Goal: Download file/media

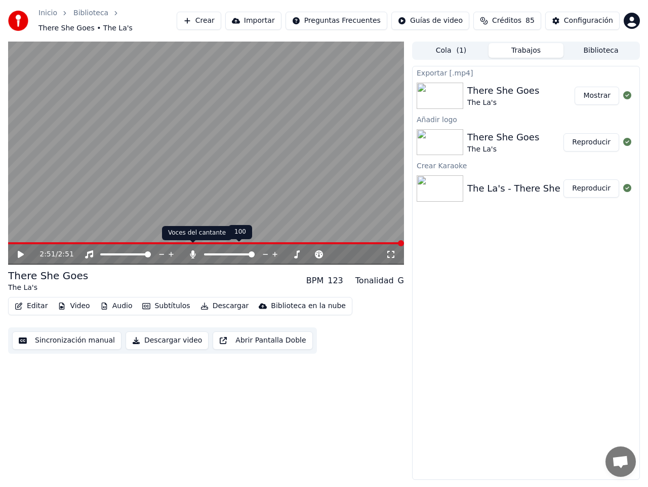
click at [194, 250] on icon at bounding box center [193, 254] width 6 height 8
click at [214, 301] on button "Descargar" at bounding box center [225, 306] width 57 height 14
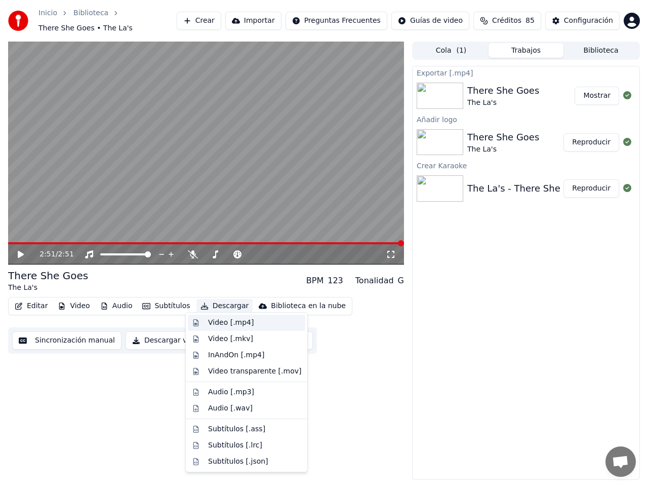
click at [228, 322] on div "Video [.mp4]" at bounding box center [231, 323] width 46 height 10
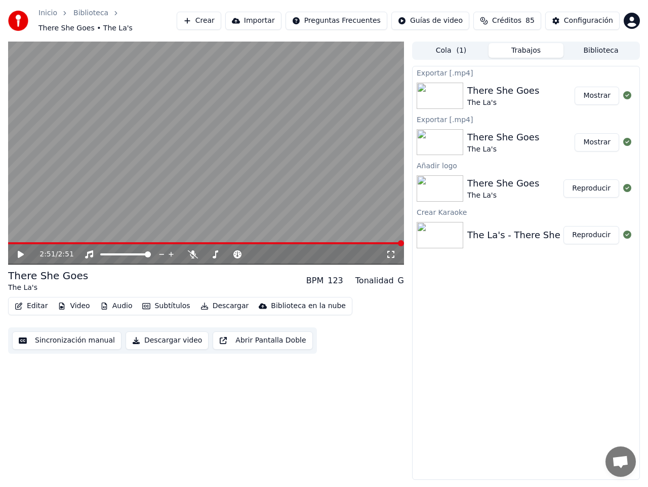
click at [598, 88] on button "Mostrar" at bounding box center [597, 96] width 45 height 18
click at [221, 18] on button "Crear" at bounding box center [199, 21] width 45 height 18
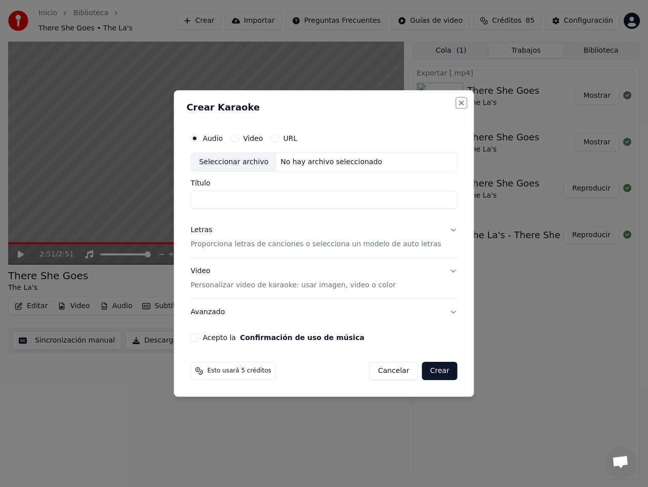
click at [458, 102] on button "Close" at bounding box center [462, 103] width 8 height 8
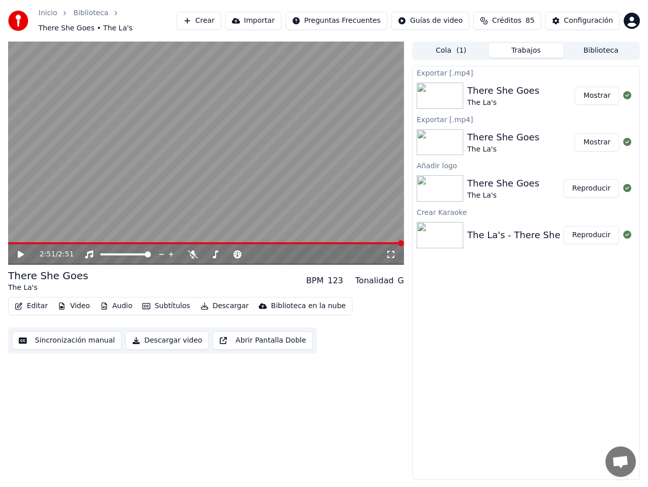
click at [437, 46] on button "Cola ( 1 )" at bounding box center [451, 50] width 75 height 15
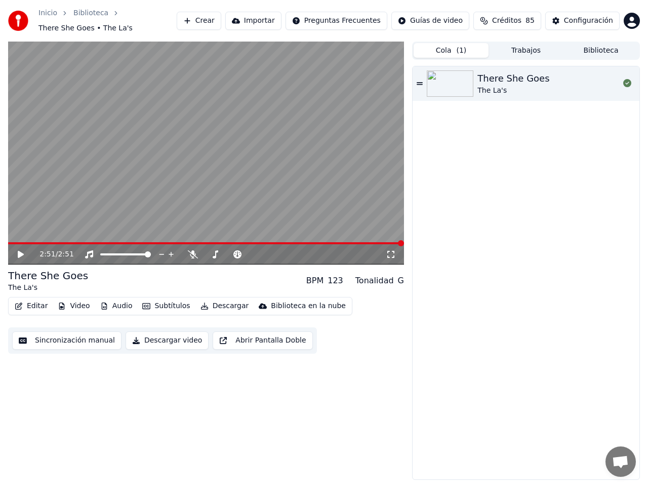
click at [524, 44] on button "Trabajos" at bounding box center [526, 50] width 75 height 15
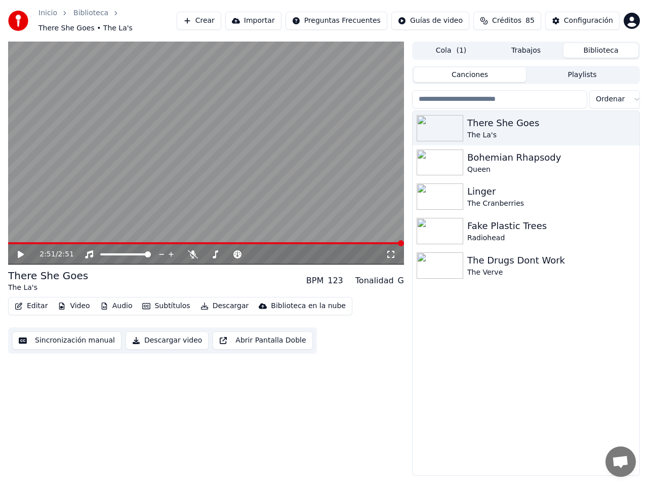
click at [604, 44] on button "Biblioteca" at bounding box center [601, 50] width 75 height 15
click at [333, 17] on html "Inicio Biblioteca There She Goes • The La's Crear Importar Preguntas Frecuentes…" at bounding box center [324, 243] width 648 height 487
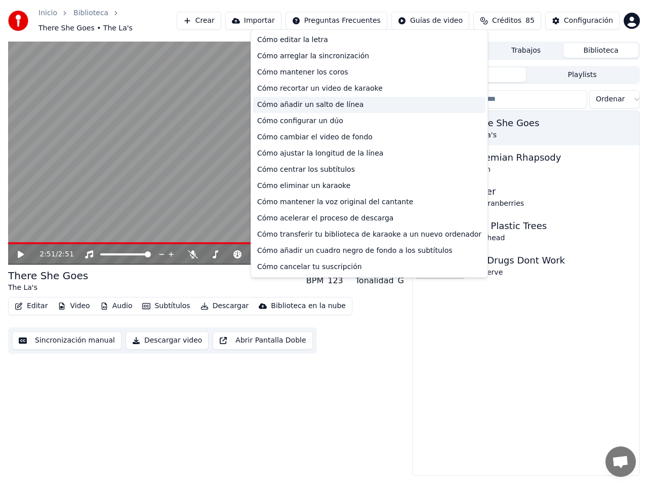
click at [310, 106] on div "Cómo añadir un salto de línea" at bounding box center [369, 105] width 233 height 16
